Goal: Task Accomplishment & Management: Manage account settings

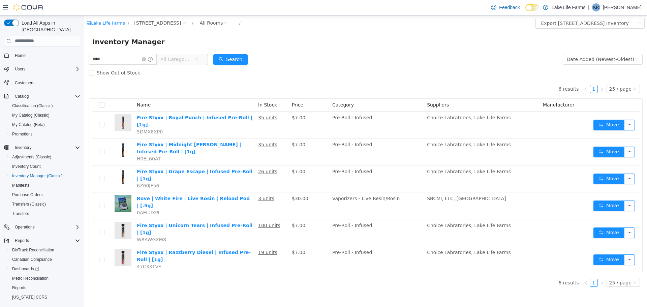
click at [199, 60] on icon "icon: down" at bounding box center [197, 59] width 4 height 4
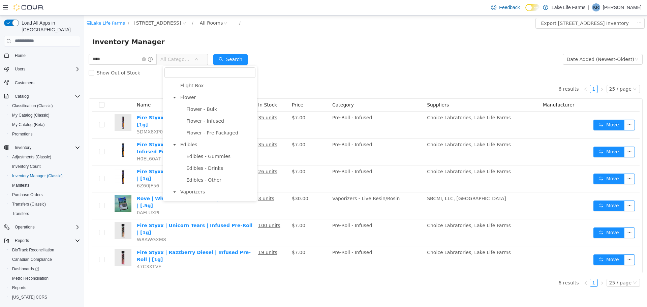
scroll to position [47, 0]
click at [202, 158] on span "Edibles - Gummies" at bounding box center [208, 155] width 44 height 5
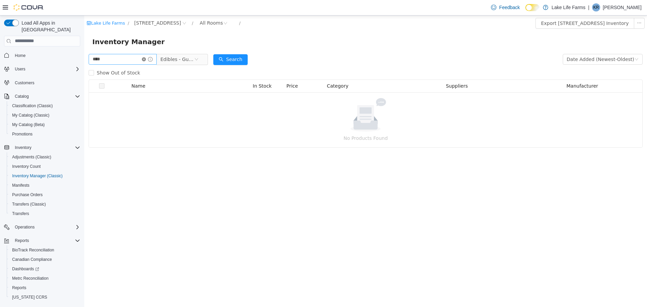
click at [146, 57] on icon "icon: close-circle" at bounding box center [144, 59] width 4 height 4
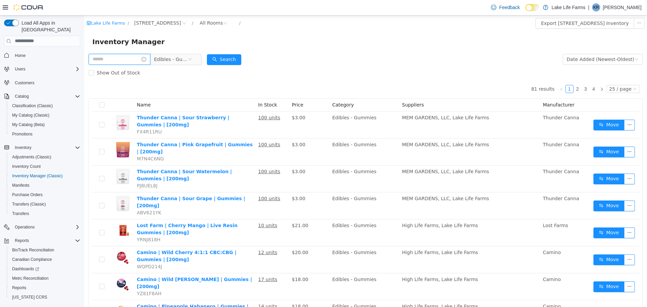
click at [137, 61] on input "text" at bounding box center [120, 59] width 62 height 11
click at [187, 78] on div "Show Out of Stock" at bounding box center [366, 72] width 554 height 13
click at [122, 58] on input "text" at bounding box center [120, 59] width 62 height 11
type input "**********"
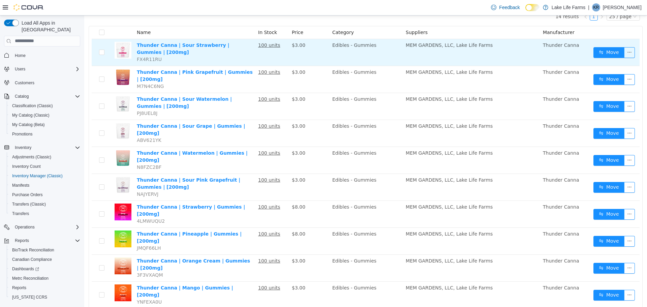
scroll to position [70, 0]
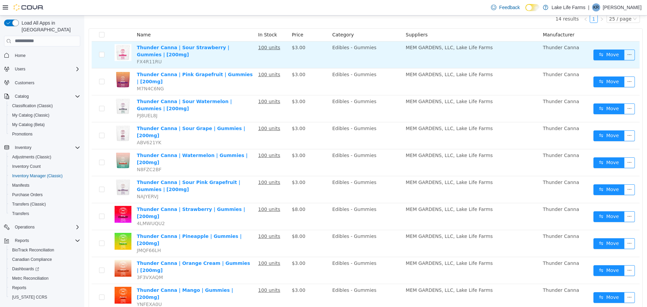
click at [125, 39] on th at bounding box center [123, 34] width 22 height 13
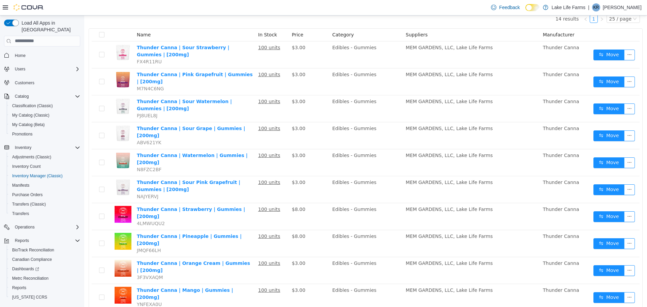
drag, startPoint x: 125, startPoint y: 39, endPoint x: 76, endPoint y: 38, distance: 49.3
click at [84, 38] on html "**********" at bounding box center [365, 91] width 563 height 292
click at [76, 38] on input "search" at bounding box center [42, 41] width 76 height 11
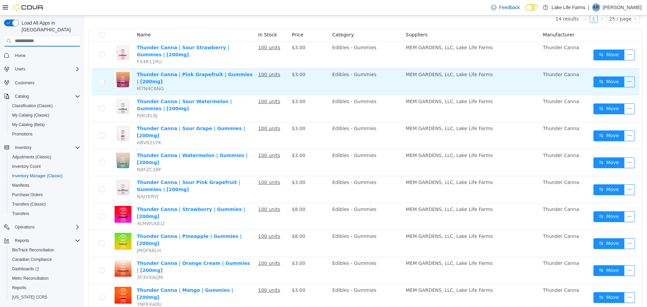
scroll to position [0, 0]
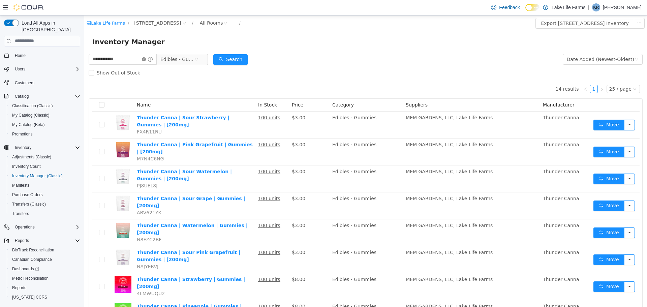
click at [146, 60] on icon "icon: close-circle" at bounding box center [144, 59] width 4 height 4
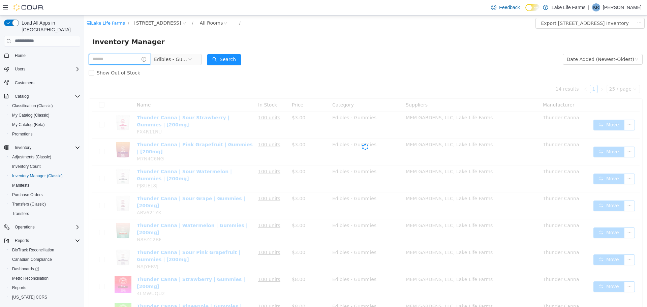
click at [124, 59] on input "text" at bounding box center [120, 59] width 62 height 11
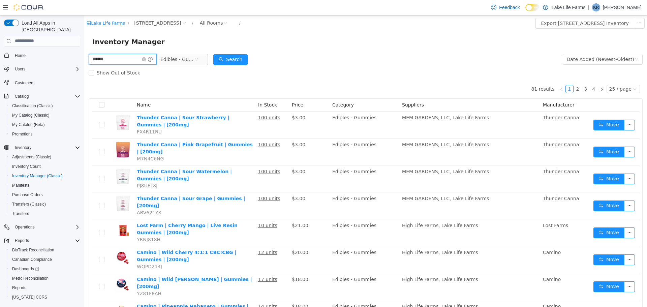
type input "******"
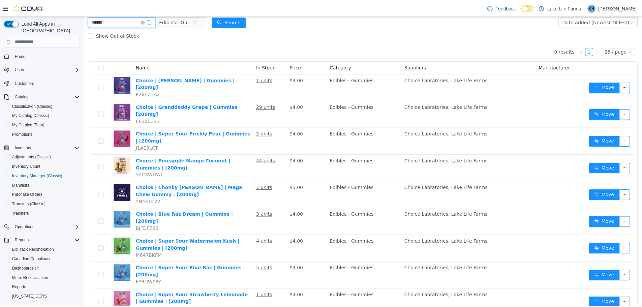
scroll to position [38, 0]
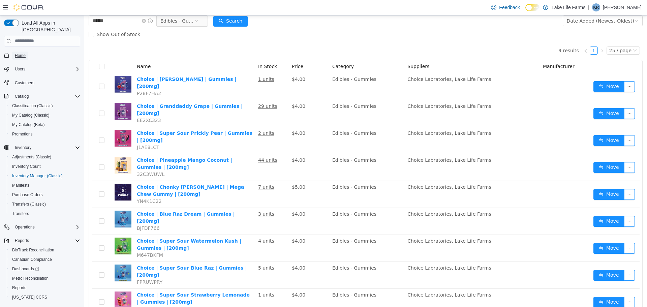
click at [27, 52] on link "Home" at bounding box center [20, 56] width 16 height 8
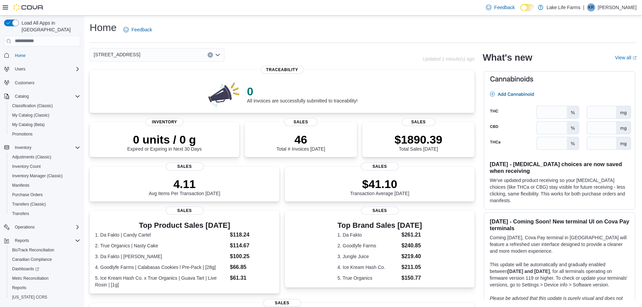
click at [149, 53] on div "[STREET_ADDRESS]" at bounding box center [157, 54] width 135 height 13
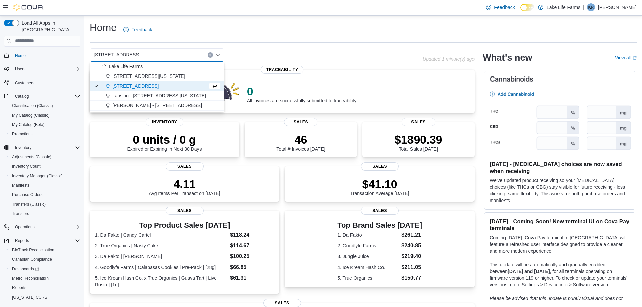
click at [122, 95] on span "Lansing - 2617 E Michigan Avenue" at bounding box center [159, 95] width 94 height 7
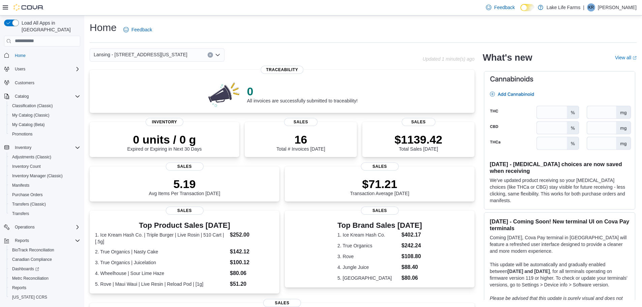
click at [125, 56] on span "Lansing - 2617 E Michigan Avenue" at bounding box center [141, 55] width 94 height 8
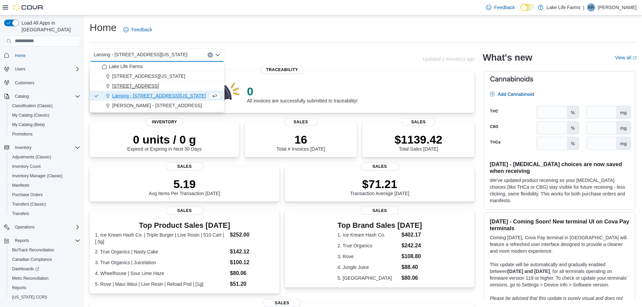
click at [131, 88] on span "[STREET_ADDRESS]" at bounding box center [135, 86] width 47 height 7
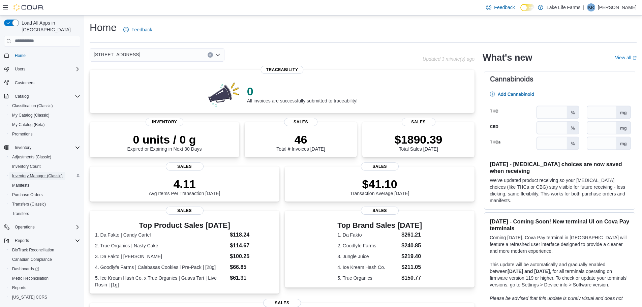
click at [42, 172] on span "Inventory Manager (Classic)" at bounding box center [37, 176] width 51 height 8
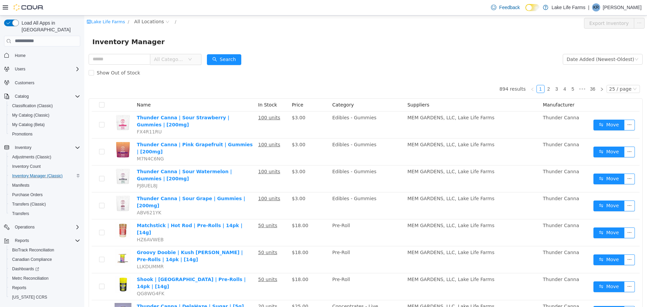
click at [144, 26] on div "Lake Life Farms / All Locations /" at bounding box center [319, 23] width 465 height 11
click at [141, 21] on span "All Locations" at bounding box center [149, 21] width 30 height 7
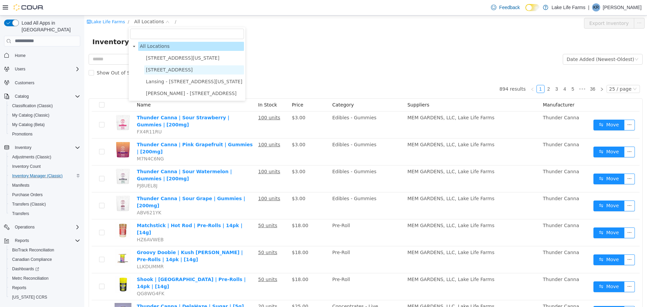
click at [155, 71] on span "[STREET_ADDRESS]" at bounding box center [169, 69] width 47 height 5
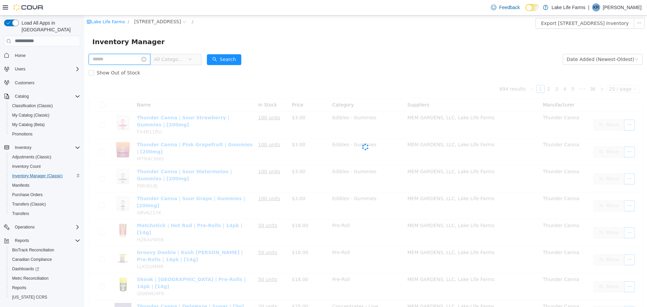
click at [107, 59] on input "text" at bounding box center [120, 59] width 62 height 11
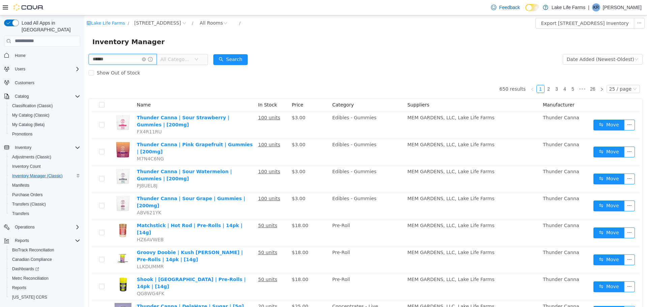
type input "******"
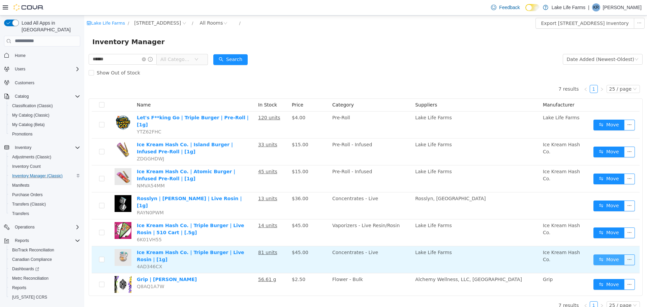
click at [599, 254] on button "Move" at bounding box center [609, 259] width 31 height 11
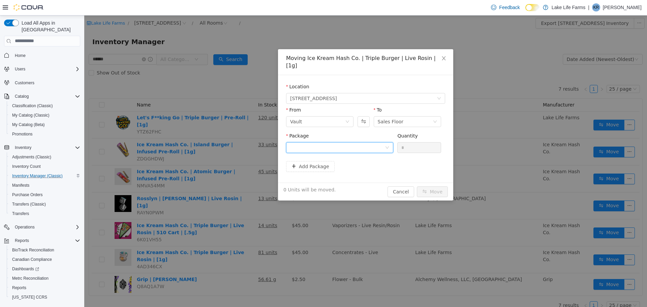
click at [341, 142] on div at bounding box center [337, 147] width 95 height 10
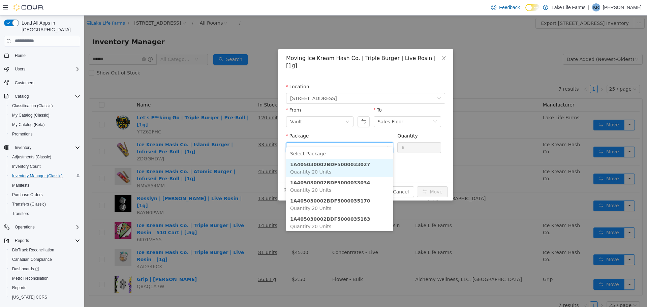
click at [352, 162] on strong "1A405030002BDF5000033027" at bounding box center [330, 163] width 80 height 5
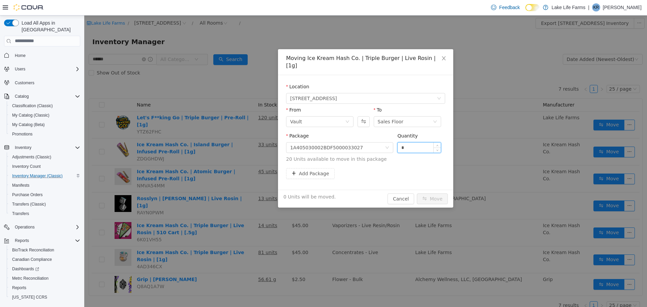
click at [398, 142] on input "*" at bounding box center [419, 147] width 43 height 10
type input "**"
click at [417, 193] on button "Move" at bounding box center [432, 198] width 31 height 11
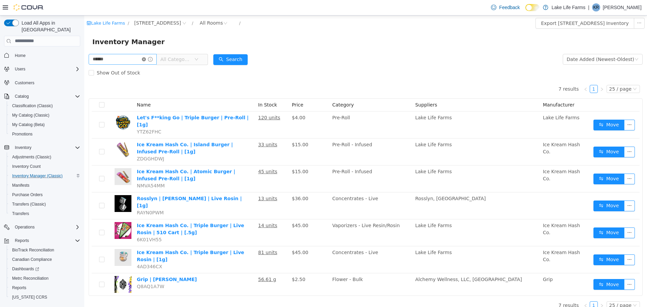
click at [146, 60] on icon "icon: close-circle" at bounding box center [144, 59] width 4 height 4
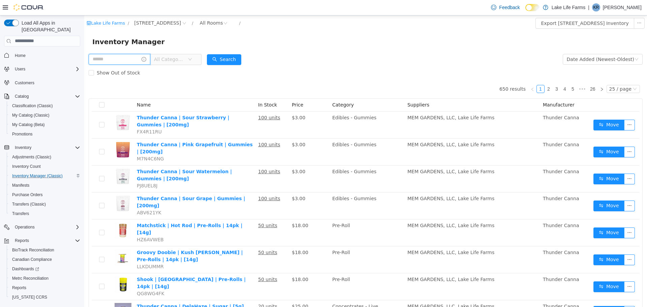
click at [115, 56] on input "text" at bounding box center [120, 59] width 62 height 11
type input "********"
click at [237, 60] on button "Search" at bounding box center [230, 59] width 34 height 11
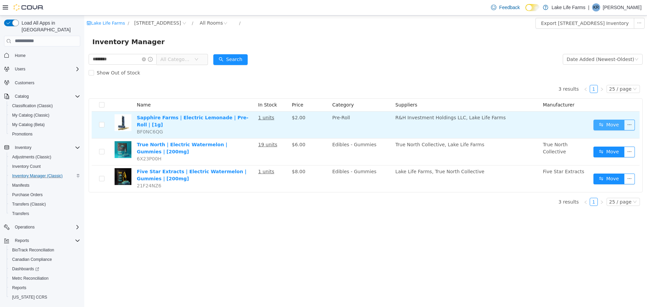
click at [602, 123] on button "Move" at bounding box center [609, 124] width 31 height 11
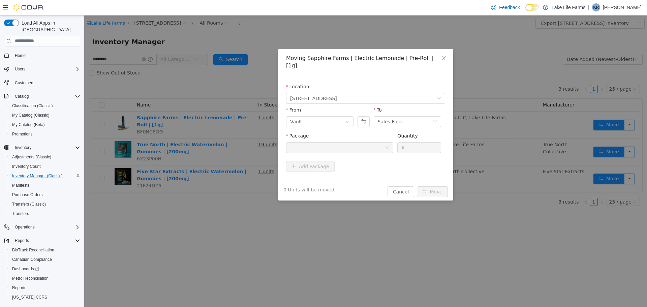
click at [364, 134] on div "Package" at bounding box center [339, 137] width 107 height 10
click at [357, 142] on div at bounding box center [337, 147] width 95 height 10
click at [444, 58] on icon "icon: close" at bounding box center [444, 58] width 4 height 4
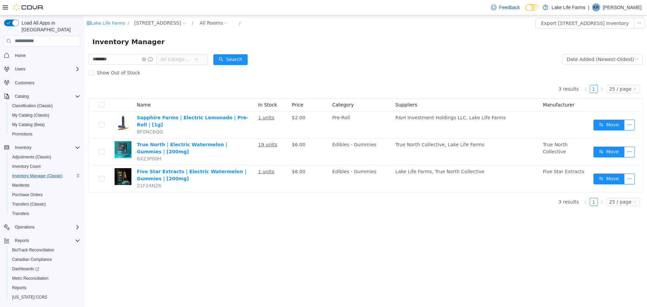
click at [297, 76] on div "Show Out of Stock" at bounding box center [366, 72] width 554 height 13
click at [21, 154] on span "Adjustments (Classic)" at bounding box center [31, 157] width 39 height 8
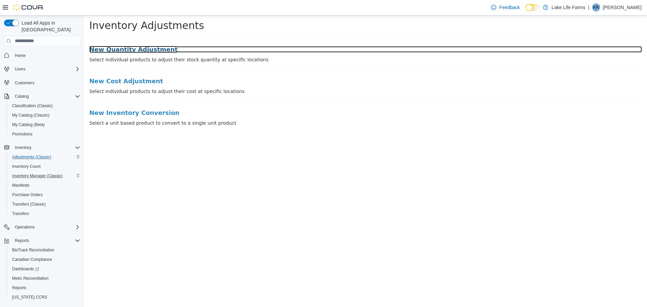
click at [136, 46] on h3 "New Quantity Adjustment" at bounding box center [365, 49] width 553 height 7
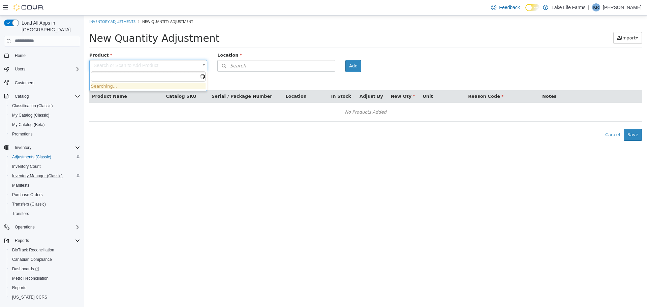
click at [164, 69] on body "× Inventory Adjustments New Quantity Adjustment New Quantity Adjustment Import …" at bounding box center [365, 77] width 563 height 125
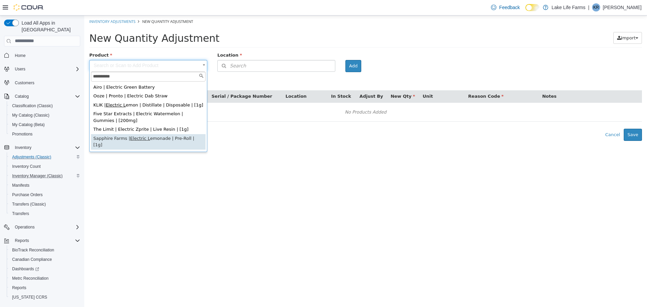
type input "**********"
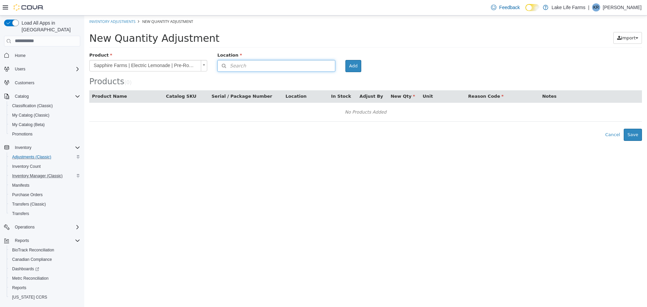
click at [274, 65] on button "Search" at bounding box center [276, 66] width 118 height 12
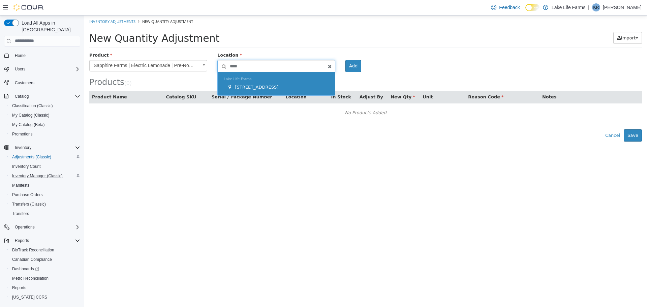
type input "****"
click at [271, 81] on div "Lake Life Farms 4116 17 Mile Road" at bounding box center [276, 83] width 117 height 23
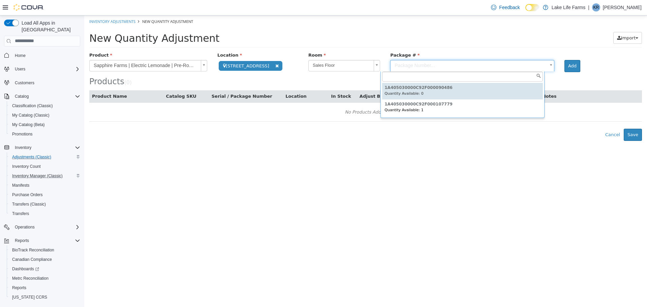
click at [419, 66] on body "**********" at bounding box center [365, 77] width 563 height 125
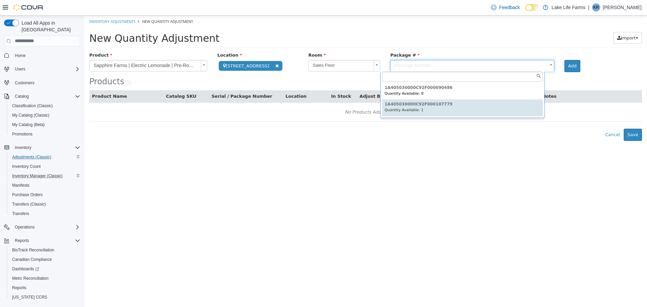
type input "**********"
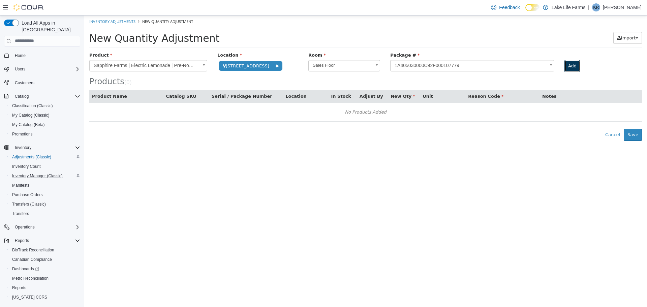
click at [565, 65] on button "Add" at bounding box center [573, 66] width 16 height 12
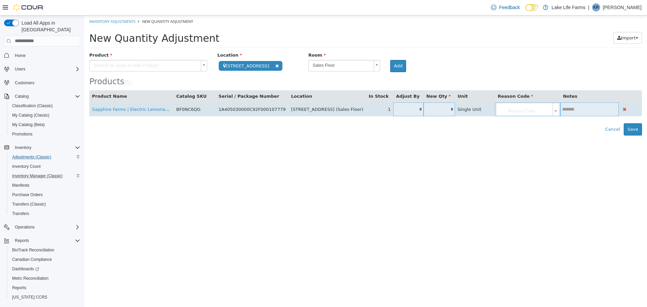
click at [398, 107] on input "*" at bounding box center [408, 109] width 30 height 5
type input "*"
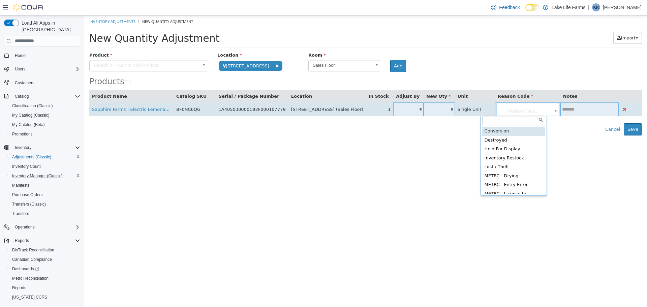
click at [497, 105] on body "**********" at bounding box center [365, 75] width 563 height 120
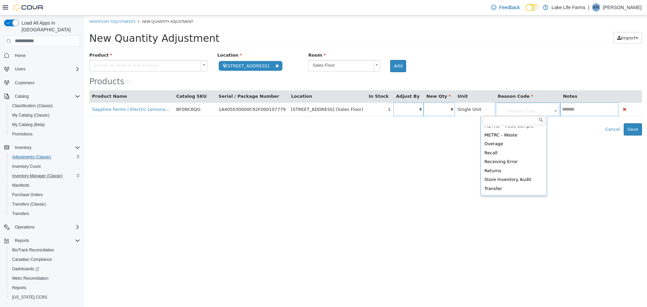
scroll to position [111, 0]
type input "**********"
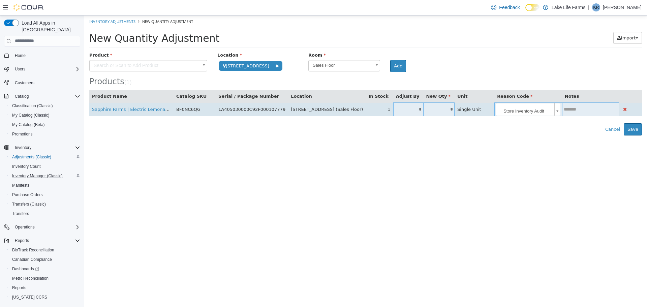
click at [573, 112] on td at bounding box center [590, 109] width 57 height 14
click at [572, 111] on input "text" at bounding box center [590, 109] width 57 height 5
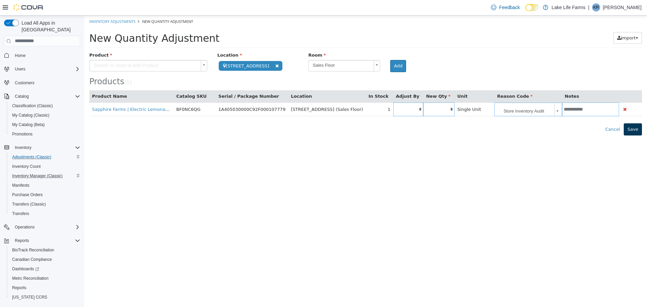
type input "**********"
click at [634, 126] on button "Save" at bounding box center [633, 129] width 18 height 12
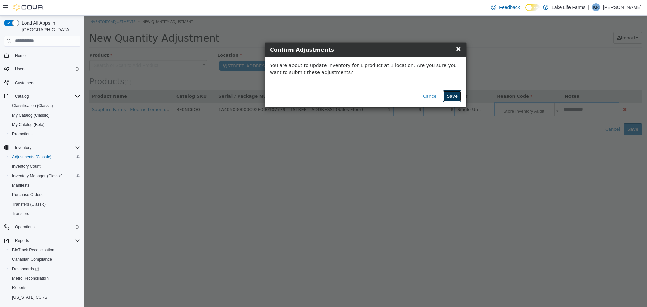
click at [449, 98] on button "Save" at bounding box center [452, 96] width 18 height 12
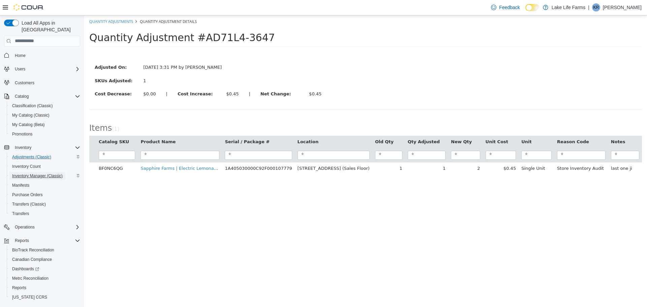
click at [45, 172] on span "Inventory Manager (Classic)" at bounding box center [37, 176] width 51 height 8
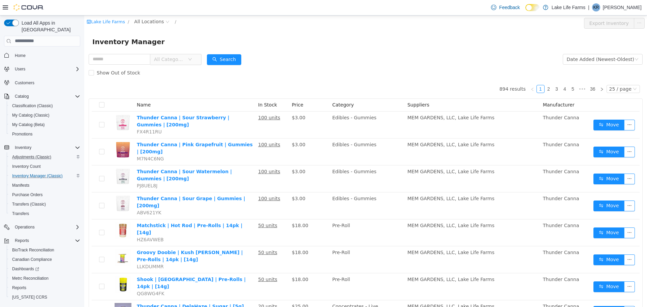
click at [149, 26] on div "Lake Life Farms / All Locations /" at bounding box center [319, 23] width 465 height 11
click at [149, 25] on span "All Locations" at bounding box center [152, 22] width 40 height 8
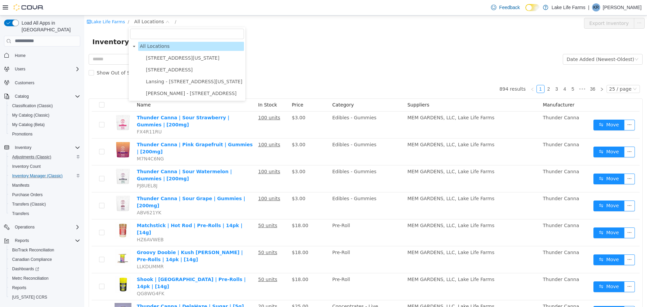
drag, startPoint x: 172, startPoint y: 72, endPoint x: 171, endPoint y: 67, distance: 5.2
click at [171, 67] on span "[STREET_ADDRESS]" at bounding box center [169, 69] width 47 height 5
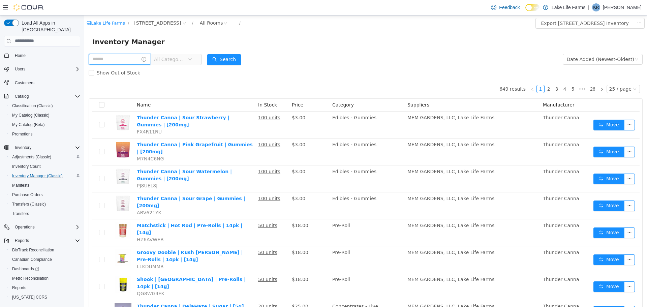
click at [119, 57] on input "text" at bounding box center [120, 59] width 62 height 11
type input "**********"
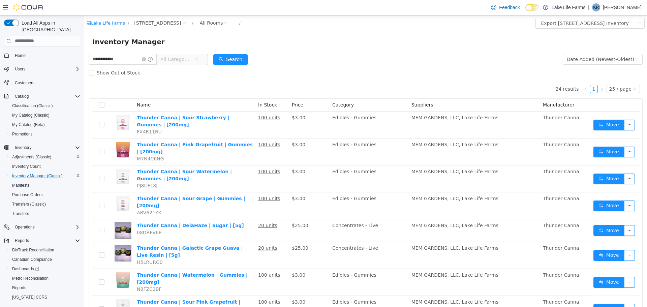
click at [208, 60] on span "All Categories" at bounding box center [182, 59] width 51 height 11
click at [203, 60] on span "All Categories" at bounding box center [179, 59] width 46 height 11
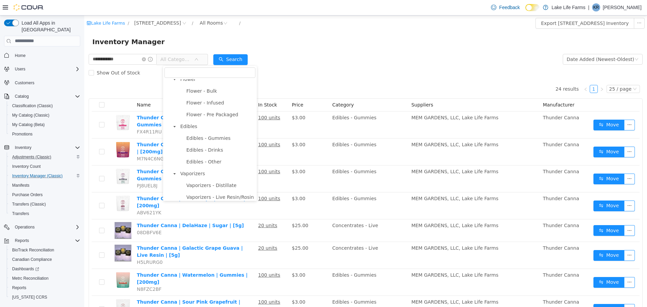
scroll to position [64, 0]
click at [199, 141] on span "Edibles - Gummies" at bounding box center [208, 138] width 44 height 5
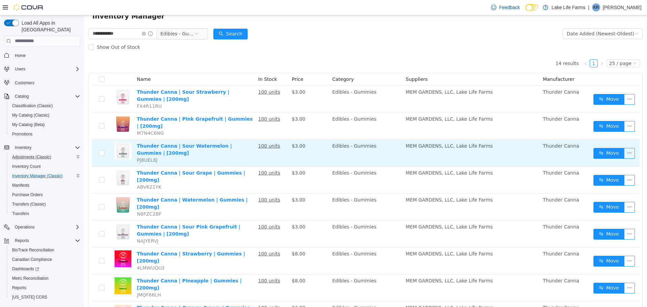
scroll to position [26, 0]
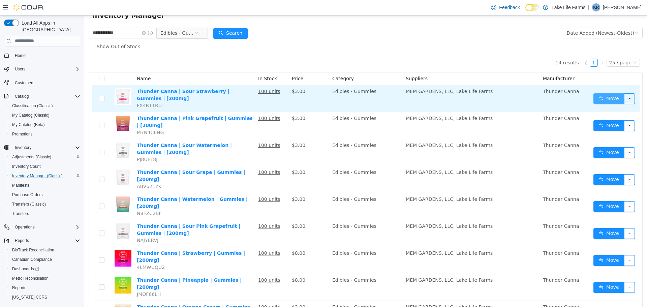
click at [609, 99] on button "Move" at bounding box center [609, 98] width 31 height 11
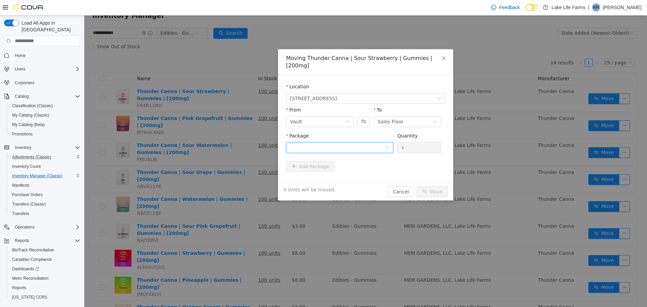
click at [371, 142] on div at bounding box center [337, 147] width 95 height 10
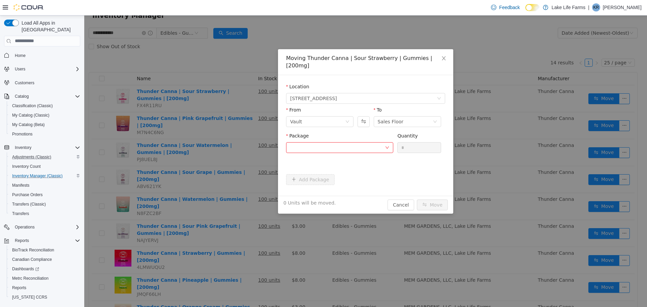
click at [356, 179] on div "Moving Thunder Canna | Sour Strawberry | Gummies | [200mg] Location 4116 17 Mil…" at bounding box center [365, 131] width 175 height 165
click at [389, 145] on icon "icon: down" at bounding box center [387, 147] width 4 height 5
click at [357, 173] on li "1A4050300017E6D000049606 Quantity : 100 Units" at bounding box center [339, 168] width 107 height 18
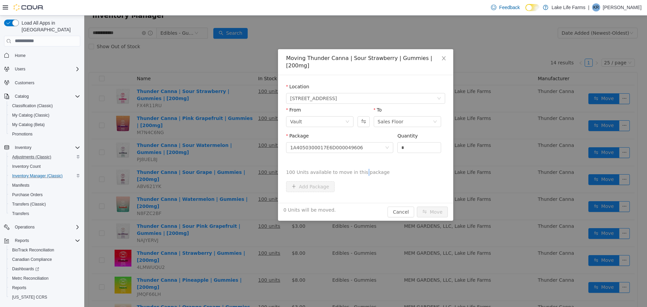
click at [357, 173] on div "Package 1A4050300017E6D000049606 Please select a package number or remove this …" at bounding box center [365, 156] width 159 height 49
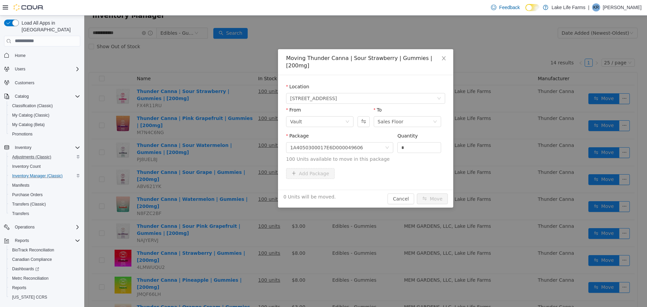
drag, startPoint x: 404, startPoint y: 139, endPoint x: 386, endPoint y: 148, distance: 19.8
click at [386, 148] on span "Package 1A4050300017E6D000049606 Quantity * 100 Units available to move in this…" at bounding box center [365, 148] width 159 height 30
type input "**"
click at [437, 193] on button "Move" at bounding box center [432, 198] width 31 height 11
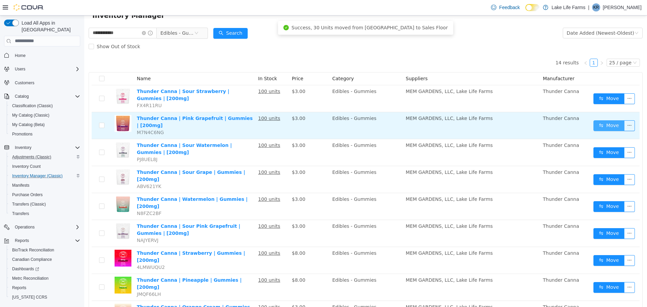
click at [602, 126] on button "Move" at bounding box center [609, 125] width 31 height 11
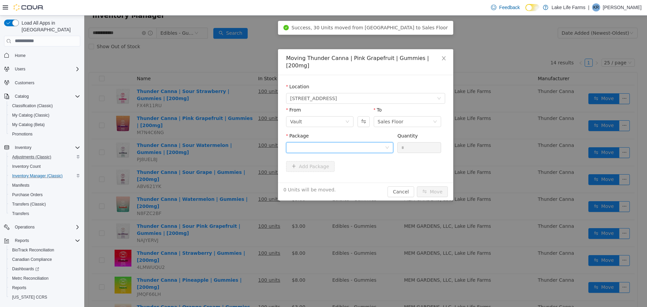
click at [385, 145] on div at bounding box center [337, 147] width 95 height 10
click at [359, 173] on li "1A4050300017E6D000048861 Quantity : 100 Units" at bounding box center [339, 168] width 107 height 18
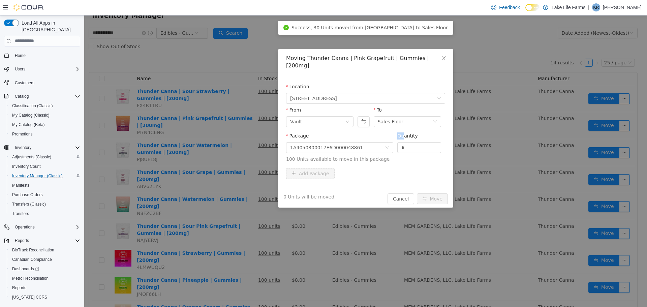
drag, startPoint x: 405, startPoint y: 134, endPoint x: 378, endPoint y: 145, distance: 29.4
click at [378, 145] on span "Package 1A4050300017E6D000048861 Quantity * 100 Units available to move in this…" at bounding box center [365, 148] width 159 height 30
drag, startPoint x: 407, startPoint y: 140, endPoint x: 383, endPoint y: 145, distance: 24.5
click at [383, 145] on span "Package 1A4050300017E6D000048861 Quantity * 100 Units available to move in this…" at bounding box center [365, 148] width 159 height 30
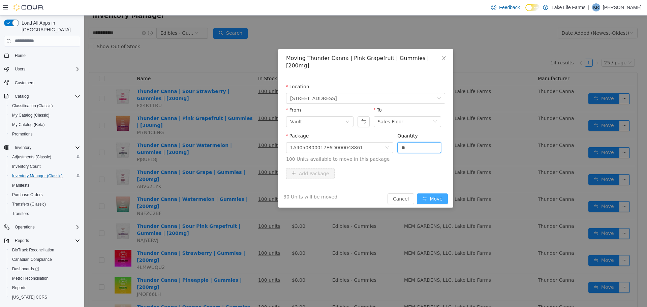
type input "**"
click at [434, 193] on button "Move" at bounding box center [432, 198] width 31 height 11
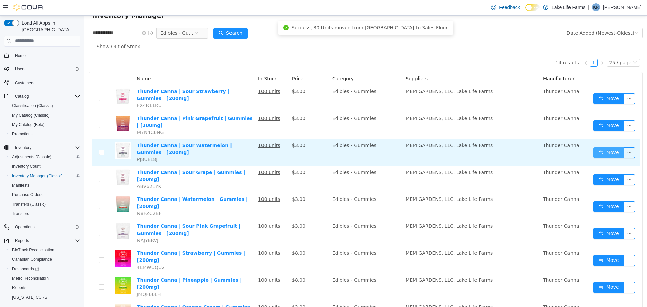
click at [596, 149] on button "Move" at bounding box center [609, 152] width 31 height 11
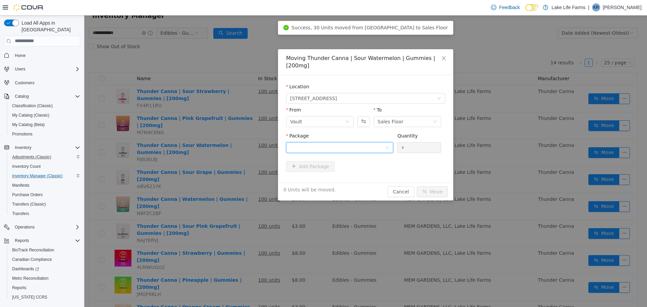
click at [387, 145] on icon "icon: down" at bounding box center [387, 147] width 4 height 5
click at [372, 166] on li "1A4050300017E6D000049687 Quantity : 100 Units" at bounding box center [339, 168] width 107 height 18
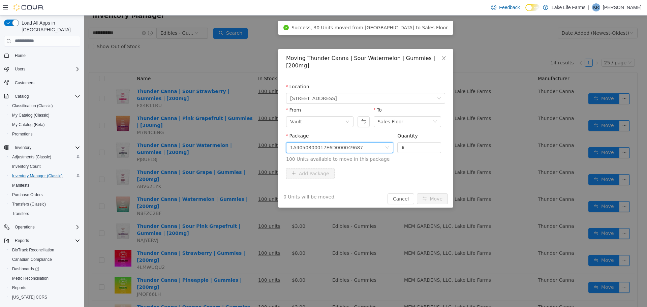
drag, startPoint x: 407, startPoint y: 139, endPoint x: 383, endPoint y: 148, distance: 25.9
click at [383, 148] on span "Package 1A4050300017E6D000049687 Quantity * 100 Units available to move in this…" at bounding box center [365, 148] width 159 height 30
type input "**"
click at [432, 193] on button "Move" at bounding box center [432, 198] width 31 height 11
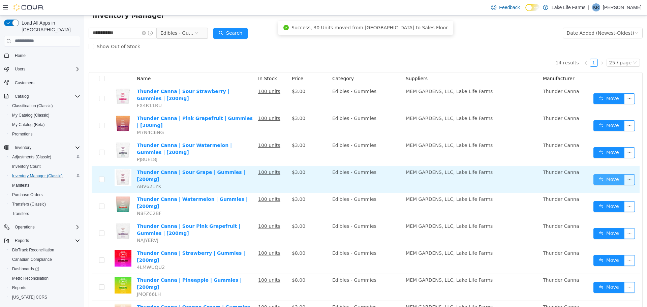
click at [596, 174] on button "Move" at bounding box center [609, 179] width 31 height 11
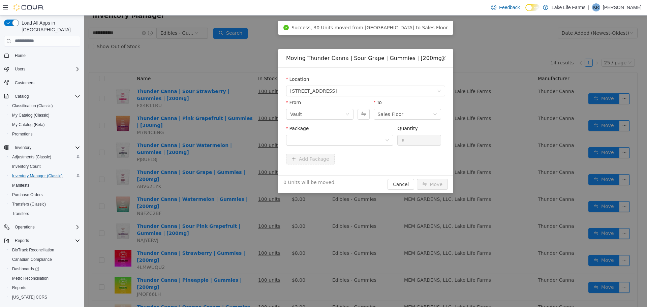
click at [386, 148] on div "Package Quantity *" at bounding box center [365, 138] width 159 height 26
click at [386, 142] on icon "icon: down" at bounding box center [387, 140] width 4 height 4
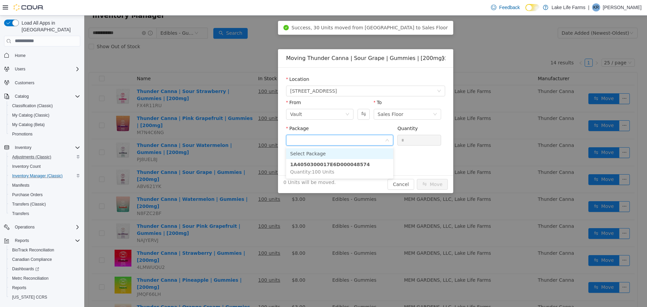
click at [377, 154] on li "Select Package" at bounding box center [339, 153] width 107 height 11
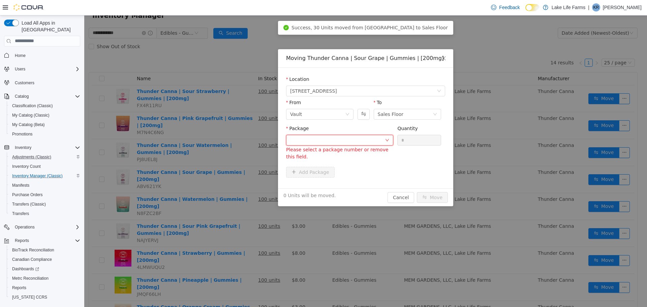
click at [374, 163] on div "Package Please select a package number or remove this field. Quantity *" at bounding box center [365, 144] width 159 height 39
click at [385, 142] on icon "icon: down" at bounding box center [387, 140] width 4 height 5
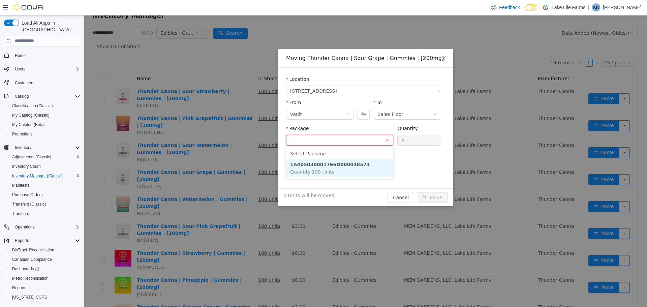
click at [373, 161] on li "1A4050300017E6D000048574 Quantity : 100 Units" at bounding box center [339, 168] width 107 height 18
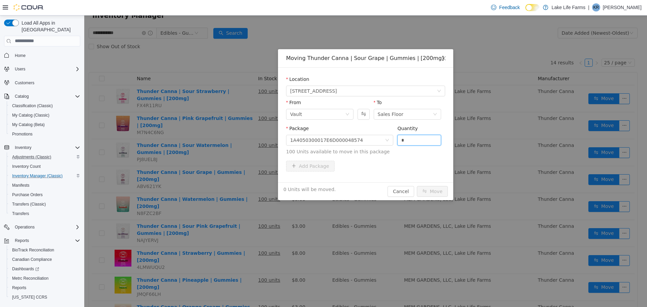
drag, startPoint x: 410, startPoint y: 141, endPoint x: 396, endPoint y: 143, distance: 14.4
click at [396, 143] on div "Package 1A4050300017E6D000048574 Quantity * 100 Units available to move in this…" at bounding box center [365, 140] width 159 height 30
type input "**"
click at [436, 190] on button "Move" at bounding box center [432, 191] width 31 height 11
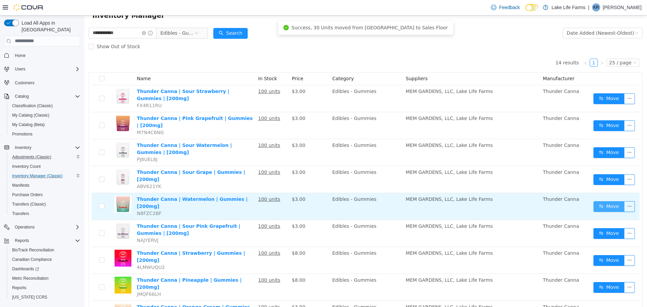
click at [606, 201] on button "Move" at bounding box center [609, 206] width 31 height 11
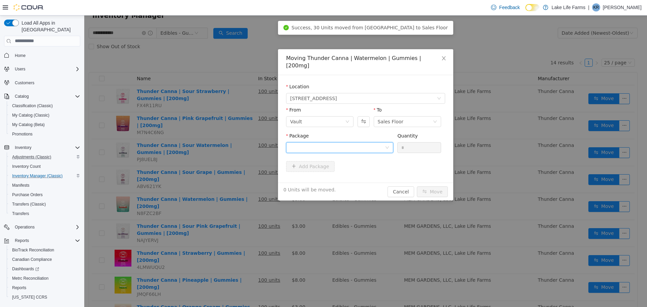
click at [387, 145] on icon "icon: down" at bounding box center [387, 147] width 4 height 4
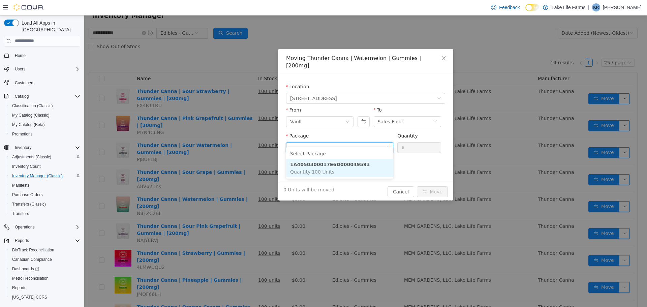
click at [371, 168] on li "1A4050300017E6D000049593 Quantity : 100 Units" at bounding box center [339, 168] width 107 height 18
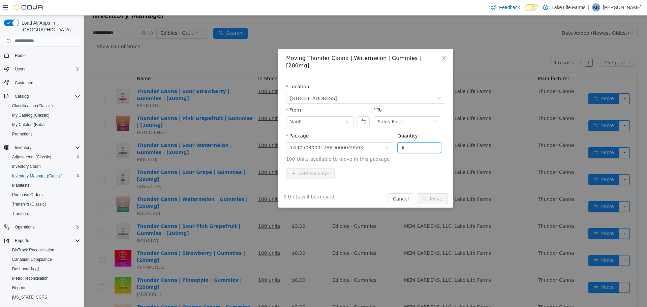
drag, startPoint x: 406, startPoint y: 139, endPoint x: 375, endPoint y: 146, distance: 31.5
click at [375, 146] on span "Package 1A4050300017E6D000049593 Quantity * 100 Units available to move in this…" at bounding box center [365, 148] width 159 height 30
type input "**"
click at [435, 193] on button "Move" at bounding box center [432, 198] width 31 height 11
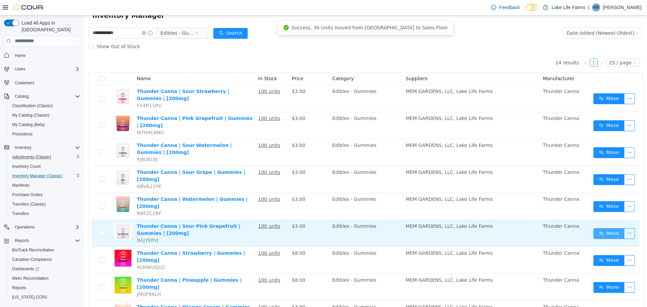
click at [608, 228] on button "Move" at bounding box center [609, 233] width 31 height 11
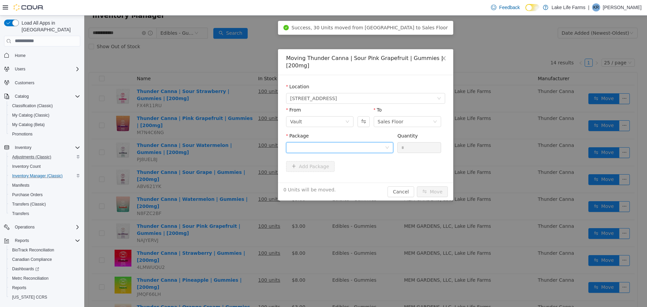
click at [389, 145] on icon "icon: down" at bounding box center [387, 147] width 4 height 4
click at [374, 172] on li "1A4050300017E6D000049627 Quantity : 100 Units" at bounding box center [339, 175] width 107 height 18
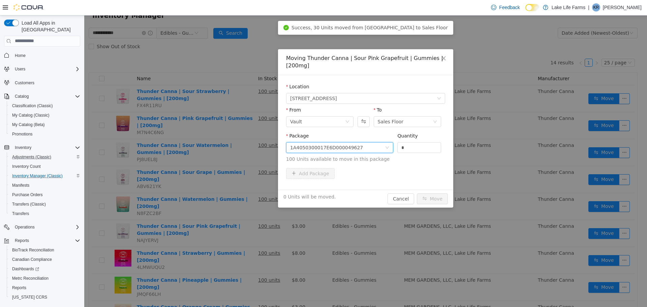
drag, startPoint x: 408, startPoint y: 146, endPoint x: 397, endPoint y: 151, distance: 12.5
click at [397, 151] on div "Package 1A4050300017E6D000049627 Quantity * 100 Units available to move in this…" at bounding box center [365, 147] width 159 height 30
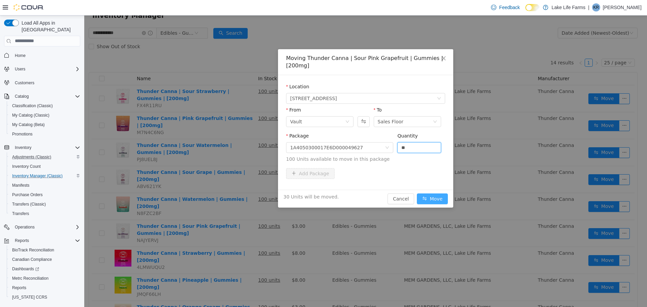
type input "**"
click at [437, 200] on button "Move" at bounding box center [432, 198] width 31 height 11
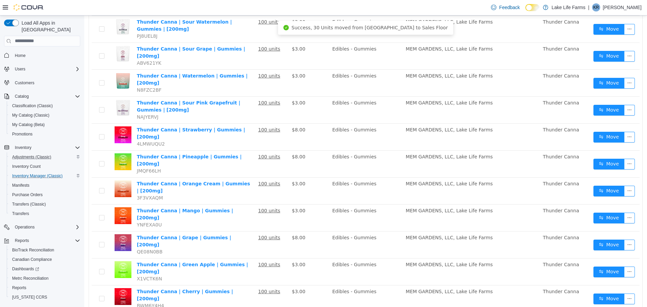
scroll to position [153, 0]
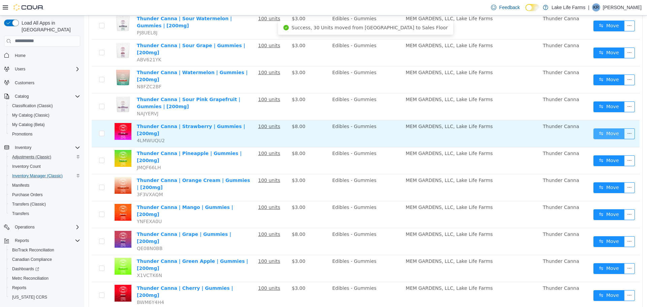
click at [594, 128] on button "Move" at bounding box center [609, 133] width 31 height 11
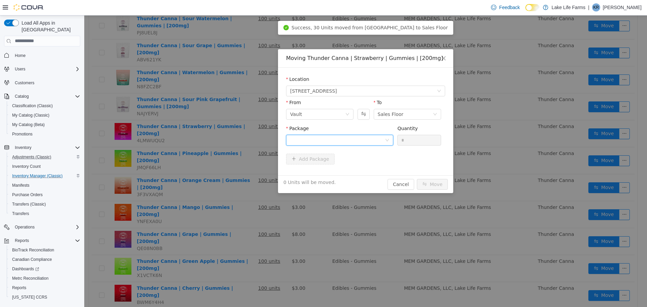
click at [384, 136] on div at bounding box center [337, 140] width 95 height 10
click at [357, 166] on li "1A4050300017E6D000048834 Quantity : 100 Units" at bounding box center [339, 168] width 107 height 18
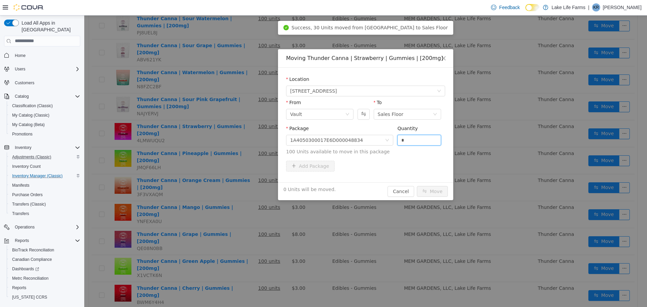
drag, startPoint x: 412, startPoint y: 139, endPoint x: 386, endPoint y: 149, distance: 27.5
click at [386, 149] on span "Package 1A4050300017E6D000048834 Quantity * 100 Units available to move in this…" at bounding box center [365, 140] width 159 height 30
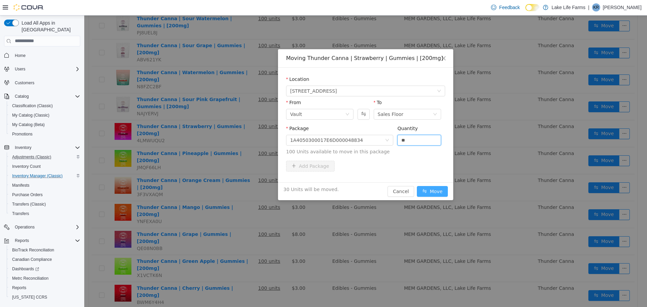
type input "**"
click at [425, 194] on button "Move" at bounding box center [432, 191] width 31 height 11
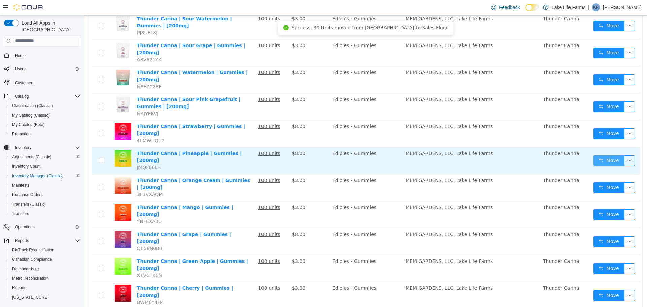
click at [594, 155] on button "Move" at bounding box center [609, 160] width 31 height 11
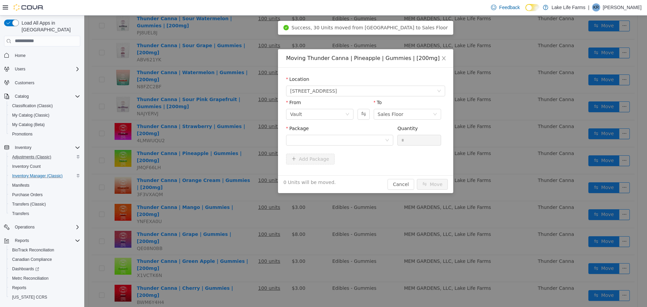
click at [394, 142] on div "Package Quantity *" at bounding box center [365, 136] width 159 height 23
click at [386, 143] on div at bounding box center [339, 140] width 107 height 11
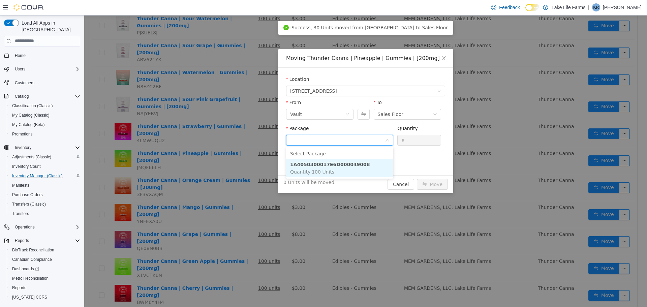
click at [368, 169] on li "1A4050300017E6D000049008 Quantity : 100 Units" at bounding box center [339, 168] width 107 height 18
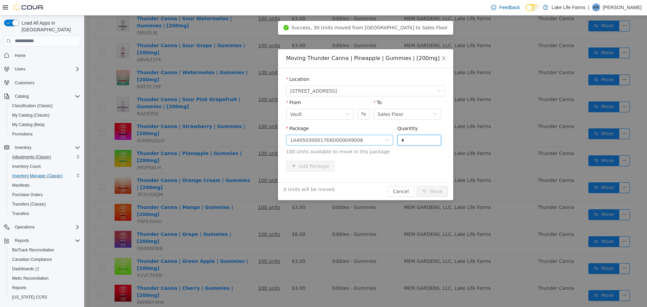
drag, startPoint x: 413, startPoint y: 136, endPoint x: 389, endPoint y: 141, distance: 23.9
click at [389, 141] on span "Package 1A4050300017E6D000049008 Quantity * 100 Units available to move in this…" at bounding box center [365, 140] width 159 height 30
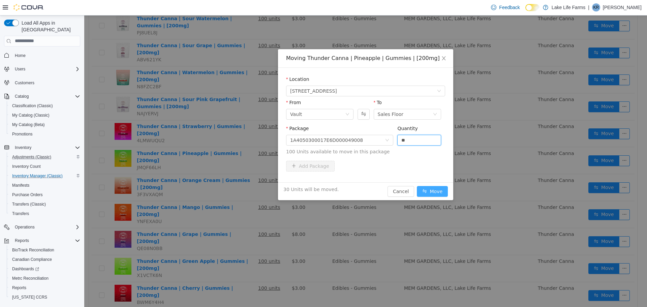
type input "**"
click at [434, 188] on button "Move" at bounding box center [432, 191] width 31 height 11
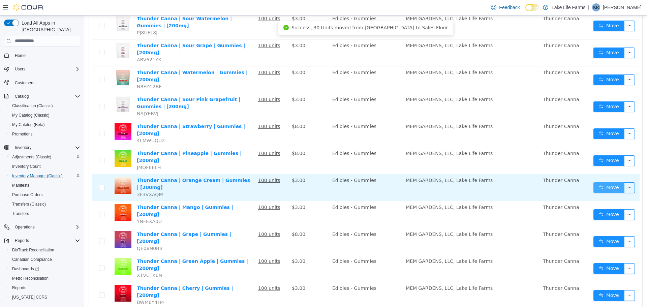
click at [600, 182] on button "Move" at bounding box center [609, 187] width 31 height 11
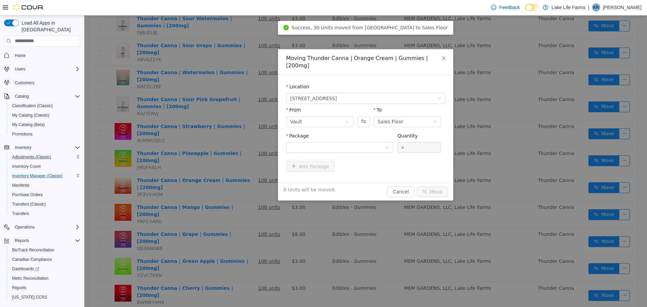
click at [394, 142] on div "Package Quantity *" at bounding box center [365, 143] width 159 height 23
click at [388, 145] on icon "icon: down" at bounding box center [387, 147] width 4 height 4
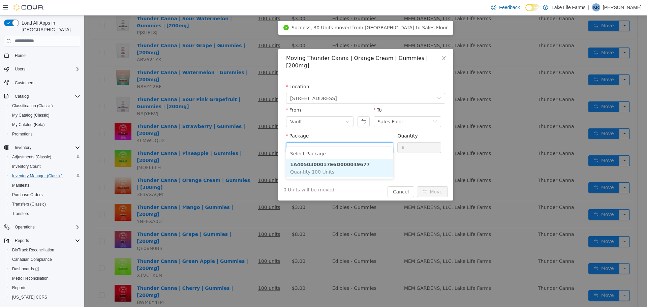
click at [375, 171] on li "1A4050300017E6D000049677 Quantity : 100 Units" at bounding box center [339, 168] width 107 height 18
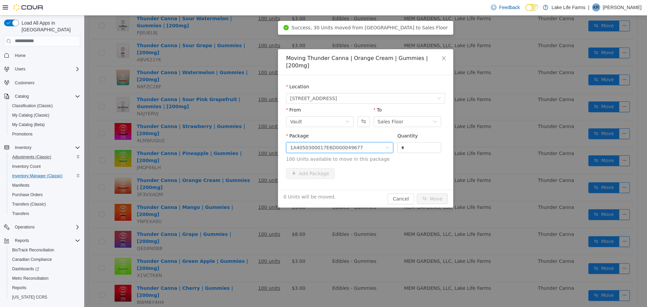
drag, startPoint x: 408, startPoint y: 142, endPoint x: 376, endPoint y: 149, distance: 33.3
click at [376, 149] on span "Package 1A4050300017E6D000049677 Quantity * 100 Units available to move in this…" at bounding box center [365, 148] width 159 height 30
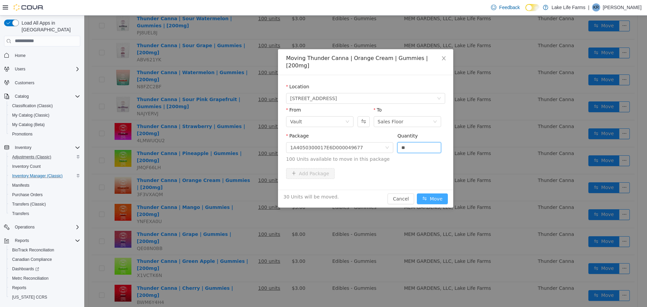
type input "**"
click at [435, 194] on button "Move" at bounding box center [432, 198] width 31 height 11
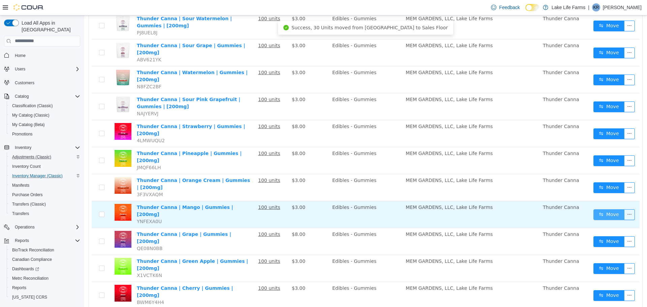
click at [594, 209] on button "Move" at bounding box center [609, 214] width 31 height 11
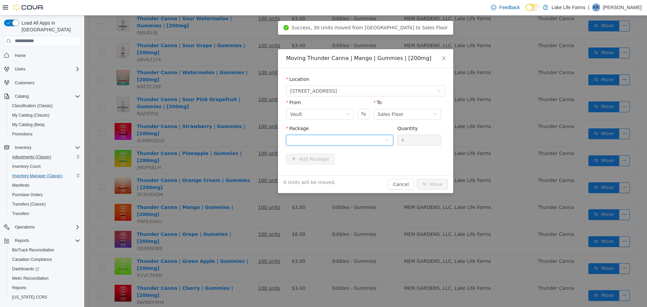
click at [388, 142] on div at bounding box center [339, 140] width 107 height 11
click at [380, 169] on li "1A4050300017E6D000049400 Quantity : 100 Units" at bounding box center [339, 168] width 107 height 18
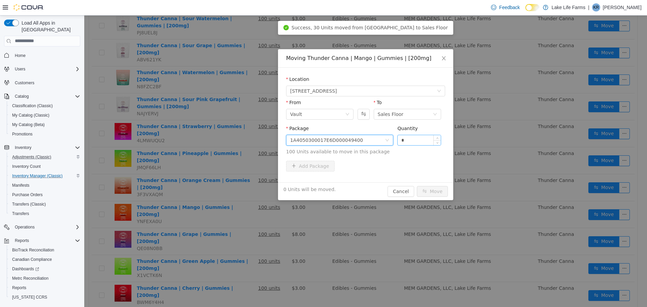
drag, startPoint x: 414, startPoint y: 139, endPoint x: 401, endPoint y: 139, distance: 13.2
click at [401, 139] on input "*" at bounding box center [419, 140] width 43 height 10
type input "**"
click at [437, 192] on button "Move" at bounding box center [432, 191] width 31 height 11
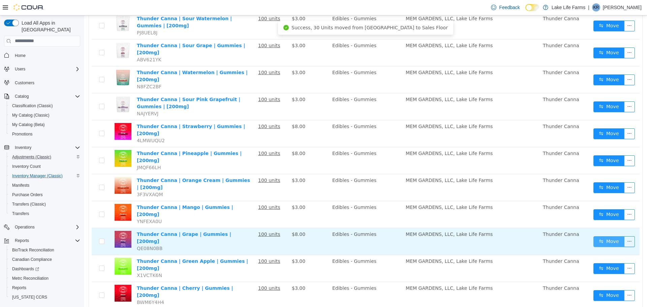
click at [599, 236] on button "Move" at bounding box center [609, 241] width 31 height 11
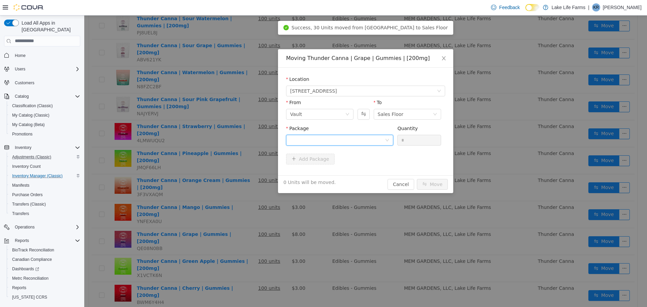
click at [388, 143] on div at bounding box center [339, 140] width 107 height 11
click at [372, 167] on li "1A4050300017E6D000049044 Quantity : 100 Units" at bounding box center [339, 168] width 107 height 18
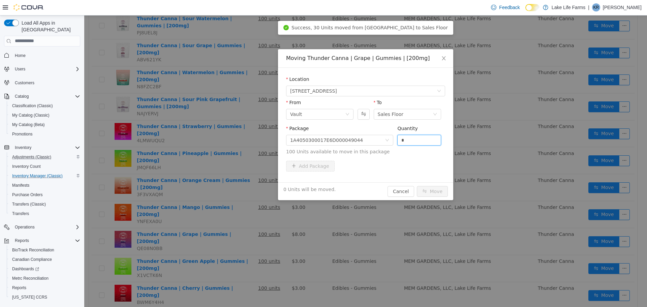
drag, startPoint x: 406, startPoint y: 141, endPoint x: 391, endPoint y: 146, distance: 16.2
click at [391, 146] on span "Package 1A4050300017E6D000049044 Quantity * 100 Units available to move in this…" at bounding box center [365, 140] width 159 height 30
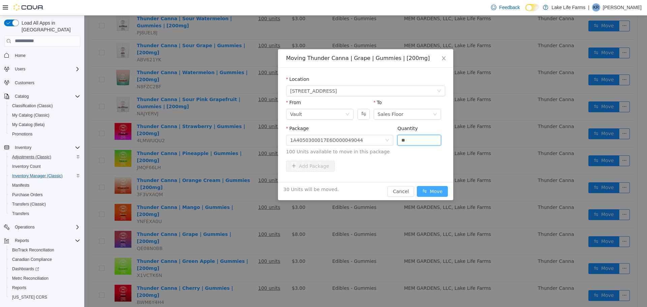
type input "**"
click at [426, 187] on button "Move" at bounding box center [432, 191] width 31 height 11
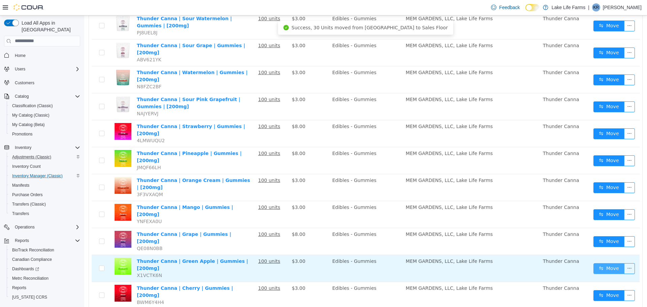
click at [604, 263] on button "Move" at bounding box center [609, 268] width 31 height 11
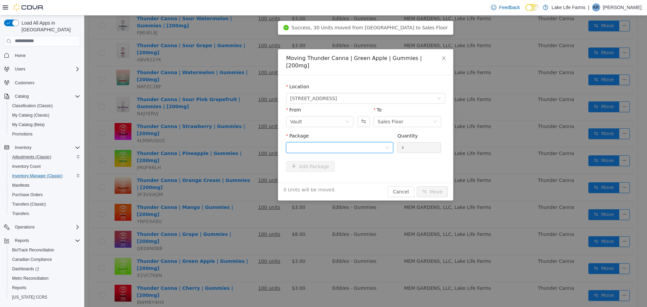
click at [383, 142] on div at bounding box center [337, 147] width 95 height 10
click at [380, 164] on li "1A4050300017E6D000049472 Quantity : 100 Units" at bounding box center [339, 168] width 107 height 18
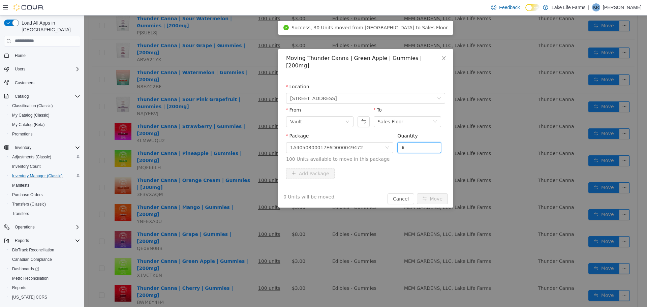
drag, startPoint x: 409, startPoint y: 141, endPoint x: 380, endPoint y: 151, distance: 31.6
click at [380, 151] on span "Package 1A4050300017E6D000049472 Quantity * 100 Units available to move in this…" at bounding box center [365, 148] width 159 height 30
type input "**"
click at [439, 193] on button "Move" at bounding box center [432, 198] width 31 height 11
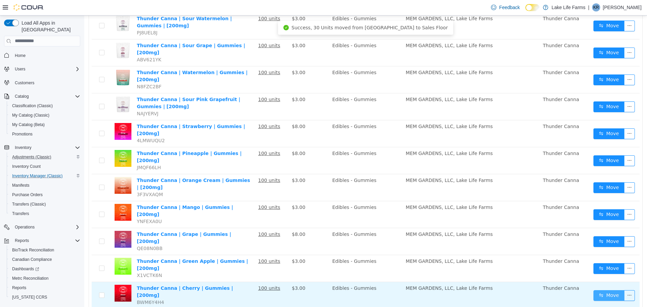
click at [594, 290] on button "Move" at bounding box center [609, 295] width 31 height 11
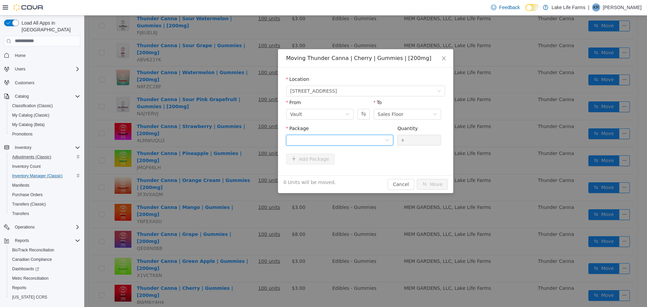
click at [387, 141] on icon "icon: down" at bounding box center [387, 140] width 4 height 4
click at [374, 172] on li "1A4050300017E6D000049113 Quantity : 100 Units" at bounding box center [339, 168] width 107 height 18
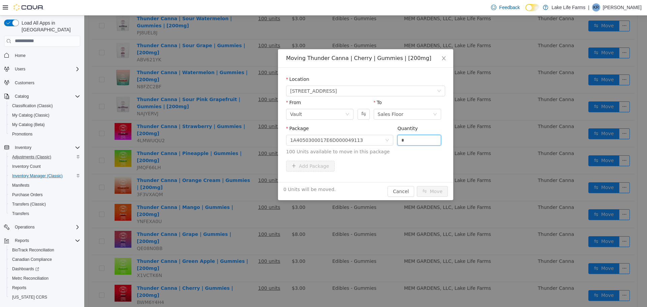
drag, startPoint x: 404, startPoint y: 142, endPoint x: 388, endPoint y: 146, distance: 16.7
click at [388, 146] on span "Package 1A4050300017E6D000049113 Quantity * 100 Units available to move in this…" at bounding box center [365, 140] width 159 height 30
type input "**"
click at [431, 188] on button "Move" at bounding box center [432, 191] width 31 height 11
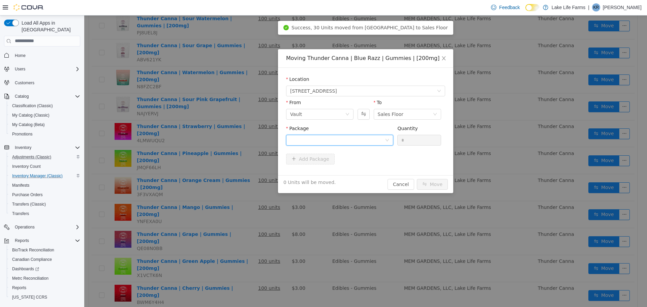
click at [387, 142] on icon "icon: down" at bounding box center [387, 140] width 4 height 4
click at [376, 163] on li "1A4050300017E6D000049420 Quantity : 100 Units" at bounding box center [339, 168] width 107 height 18
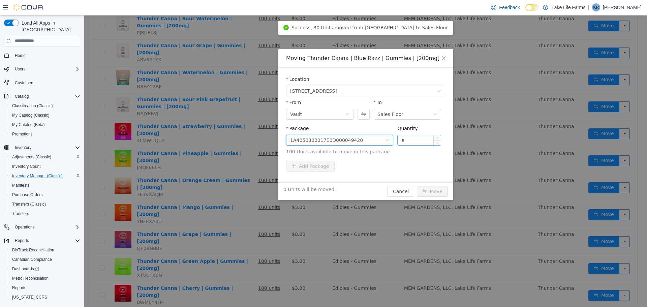
drag, startPoint x: 414, startPoint y: 139, endPoint x: 401, endPoint y: 142, distance: 12.7
click at [401, 142] on input "*" at bounding box center [419, 140] width 43 height 10
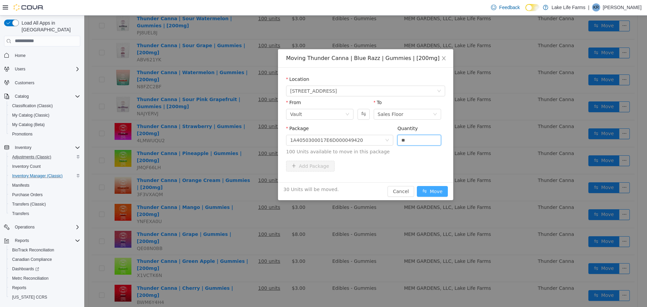
type input "**"
click at [425, 191] on button "Move" at bounding box center [432, 191] width 31 height 11
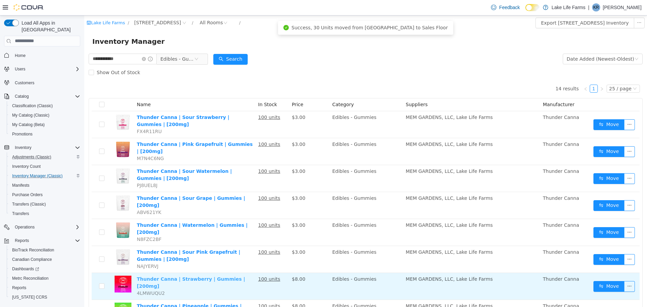
scroll to position [0, 0]
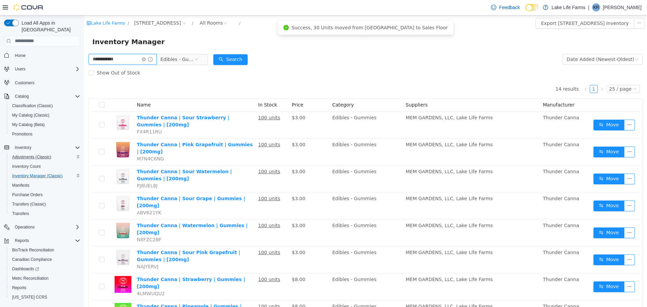
click at [147, 59] on input "**********" at bounding box center [123, 59] width 68 height 11
click at [146, 59] on icon "icon: close-circle" at bounding box center [144, 59] width 4 height 4
